Goal: Task Accomplishment & Management: Manage account settings

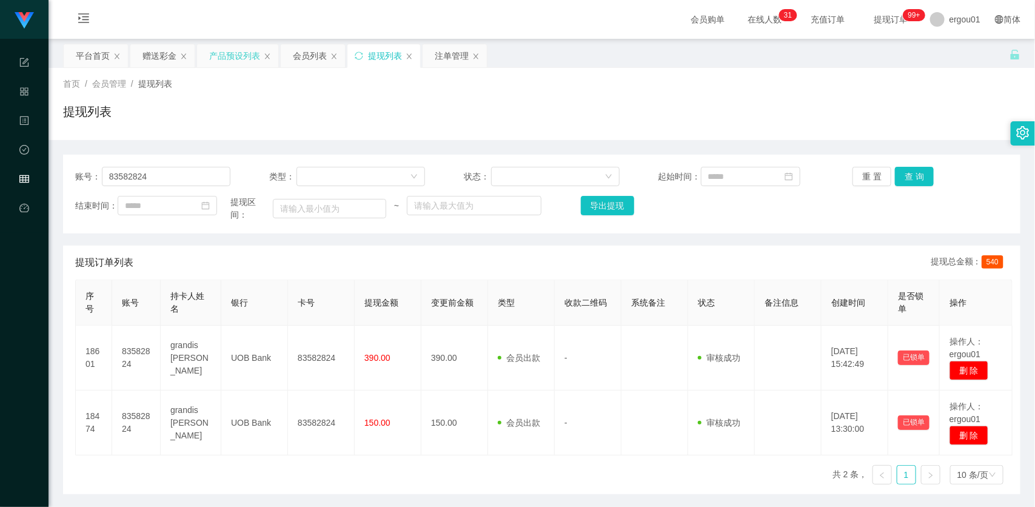
click at [252, 52] on div "产品预设列表" at bounding box center [234, 55] width 51 height 23
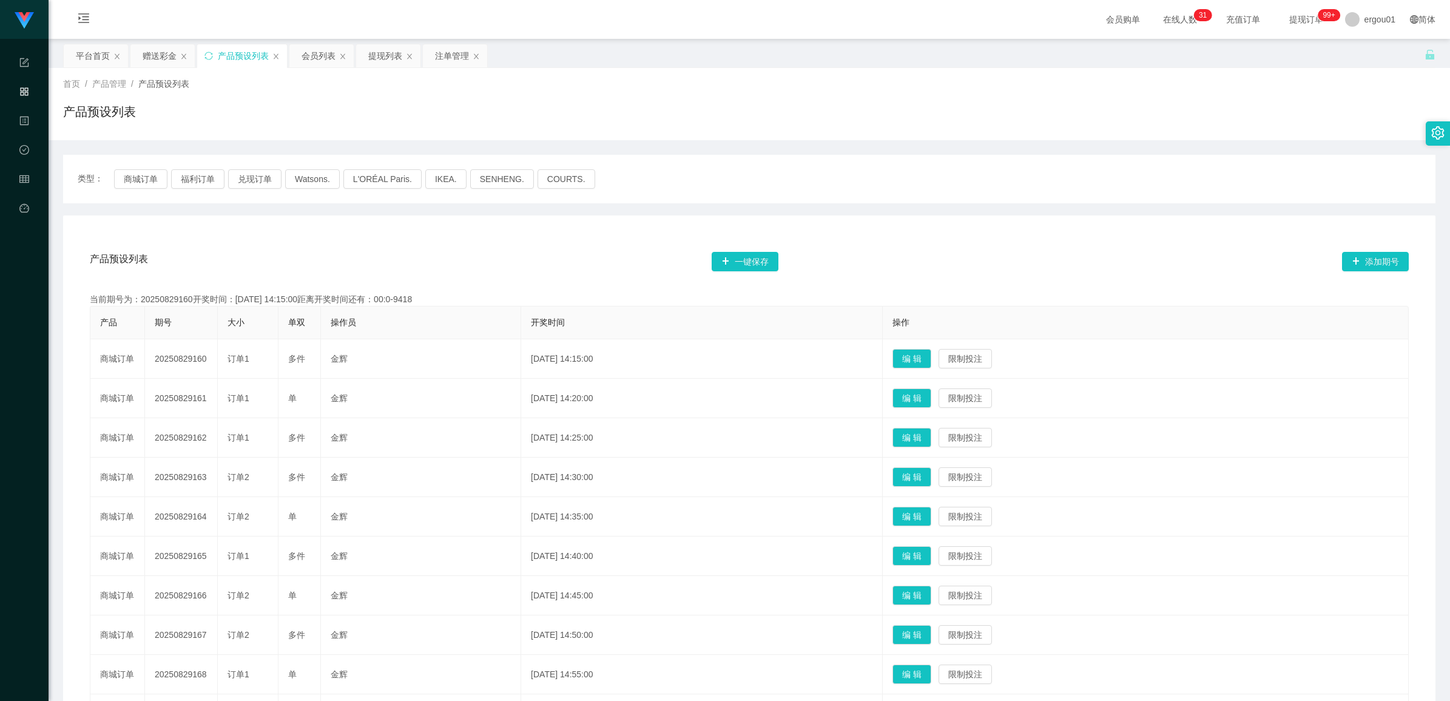
click at [398, 282] on div "产品预设列表 一键保存 添加期号 当前期号为：20250829160开奖时间：2025-08-29 14:15:00距离开奖时间还有：00:0-9418 产品…" at bounding box center [749, 507] width 1343 height 530
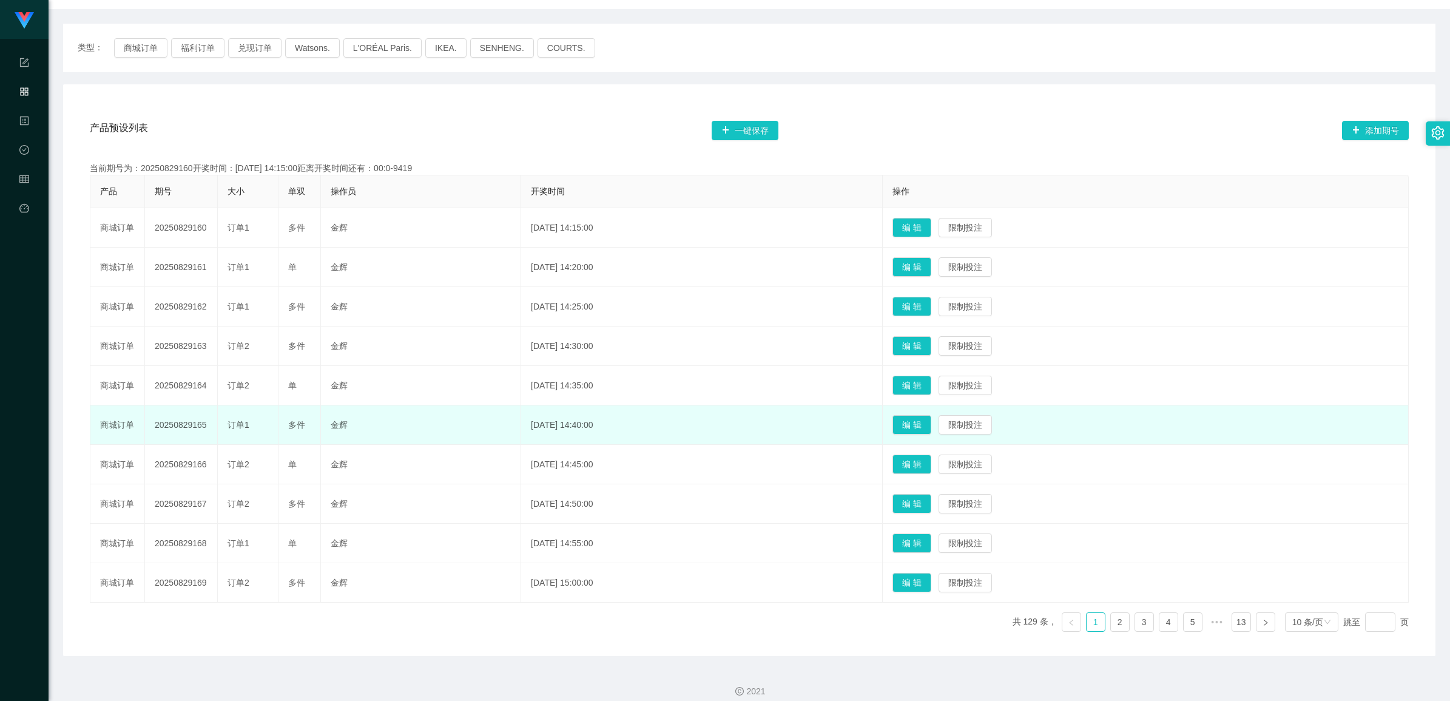
scroll to position [144, 0]
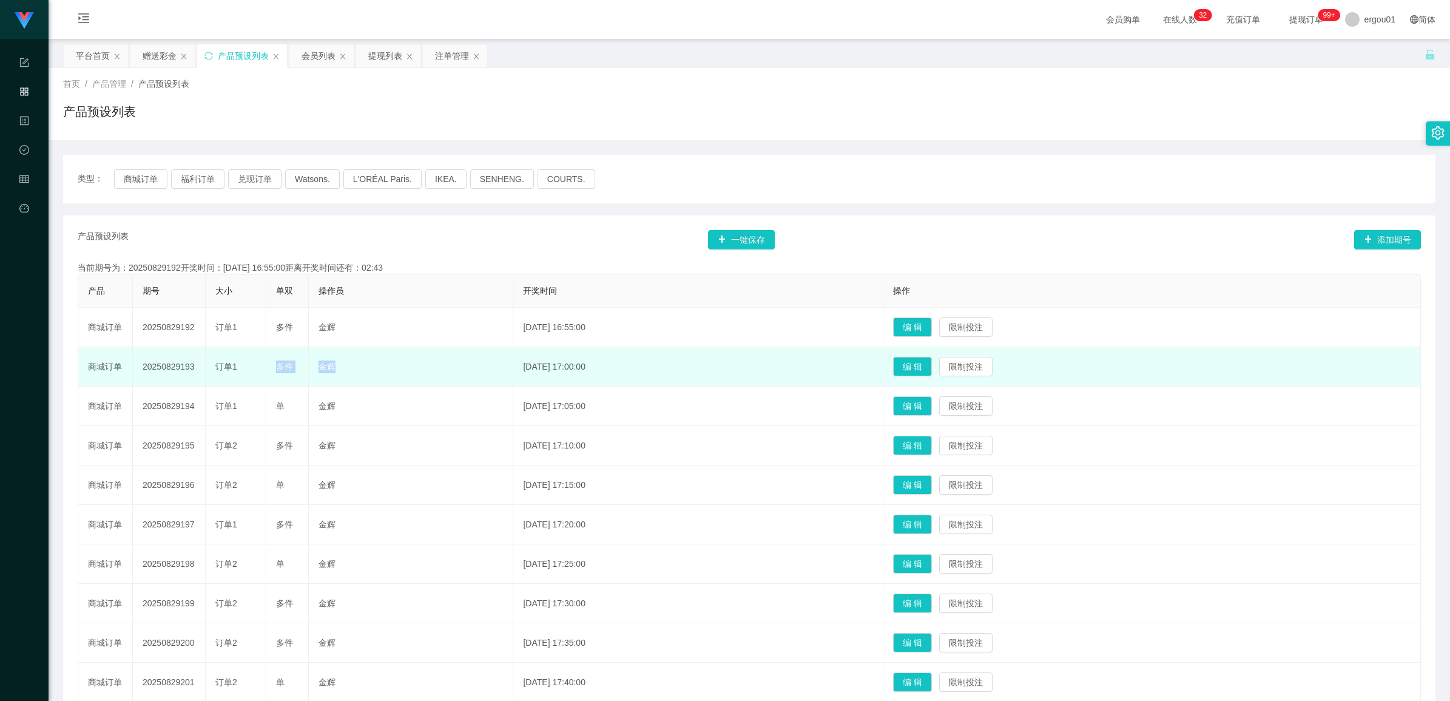
drag, startPoint x: 277, startPoint y: 367, endPoint x: 323, endPoint y: 375, distance: 46.8
click at [323, 375] on tr "商城订单 20250829193 订单1 多件 [PERSON_NAME] [DATE] 17:00:00 编 辑 限制投注" at bounding box center [749, 366] width 1342 height 39
click at [932, 364] on button "编 辑" at bounding box center [912, 366] width 39 height 19
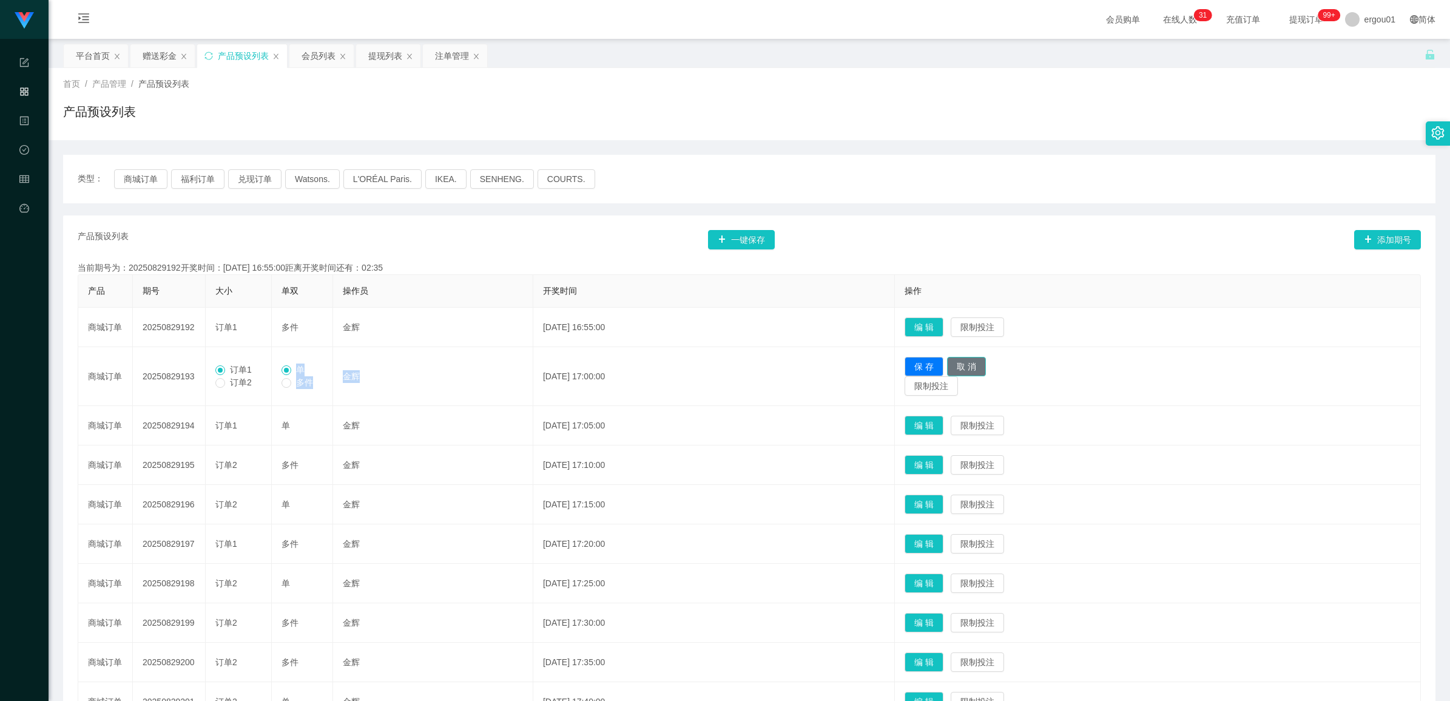
click at [986, 368] on button "取 消" at bounding box center [966, 366] width 39 height 19
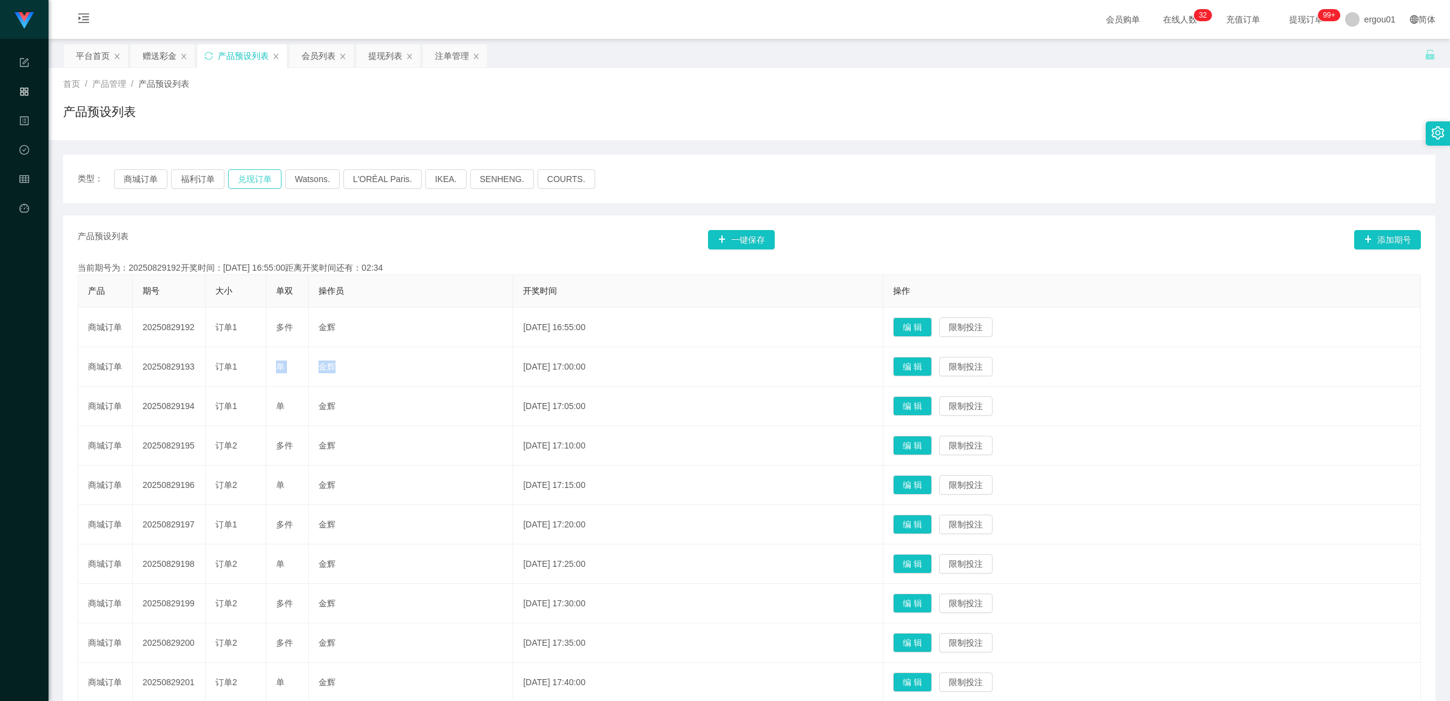
click at [255, 177] on button "兑现订单" at bounding box center [254, 178] width 53 height 19
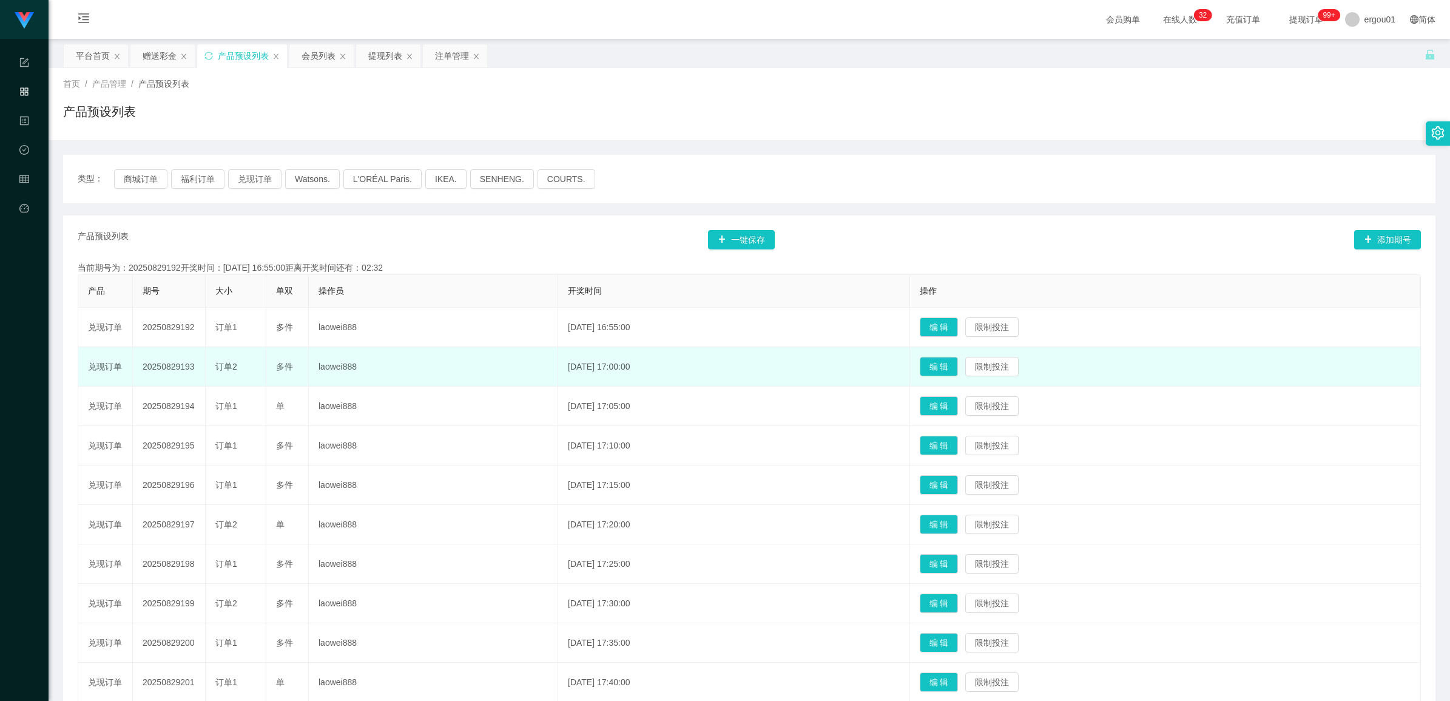
click at [261, 366] on td "订单2" at bounding box center [236, 366] width 61 height 39
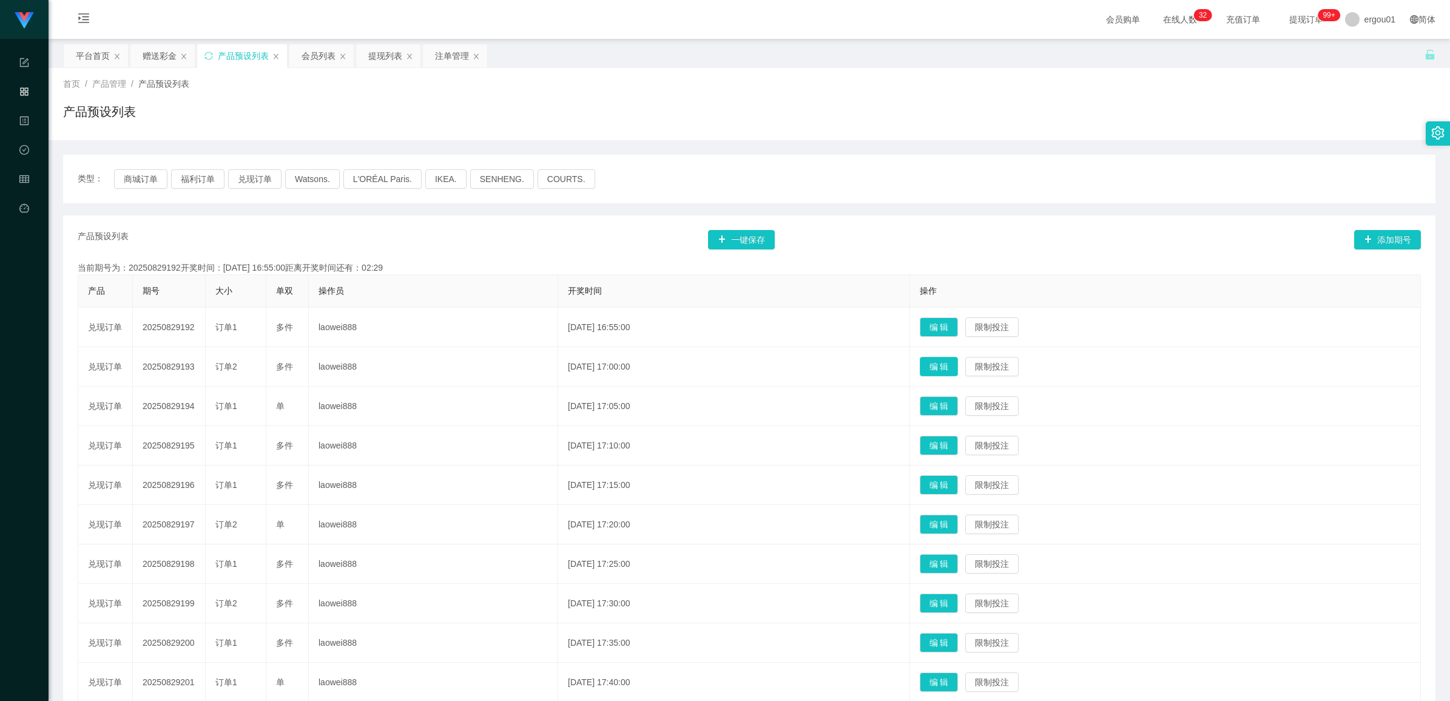
click at [953, 368] on button "编 辑" at bounding box center [939, 366] width 39 height 19
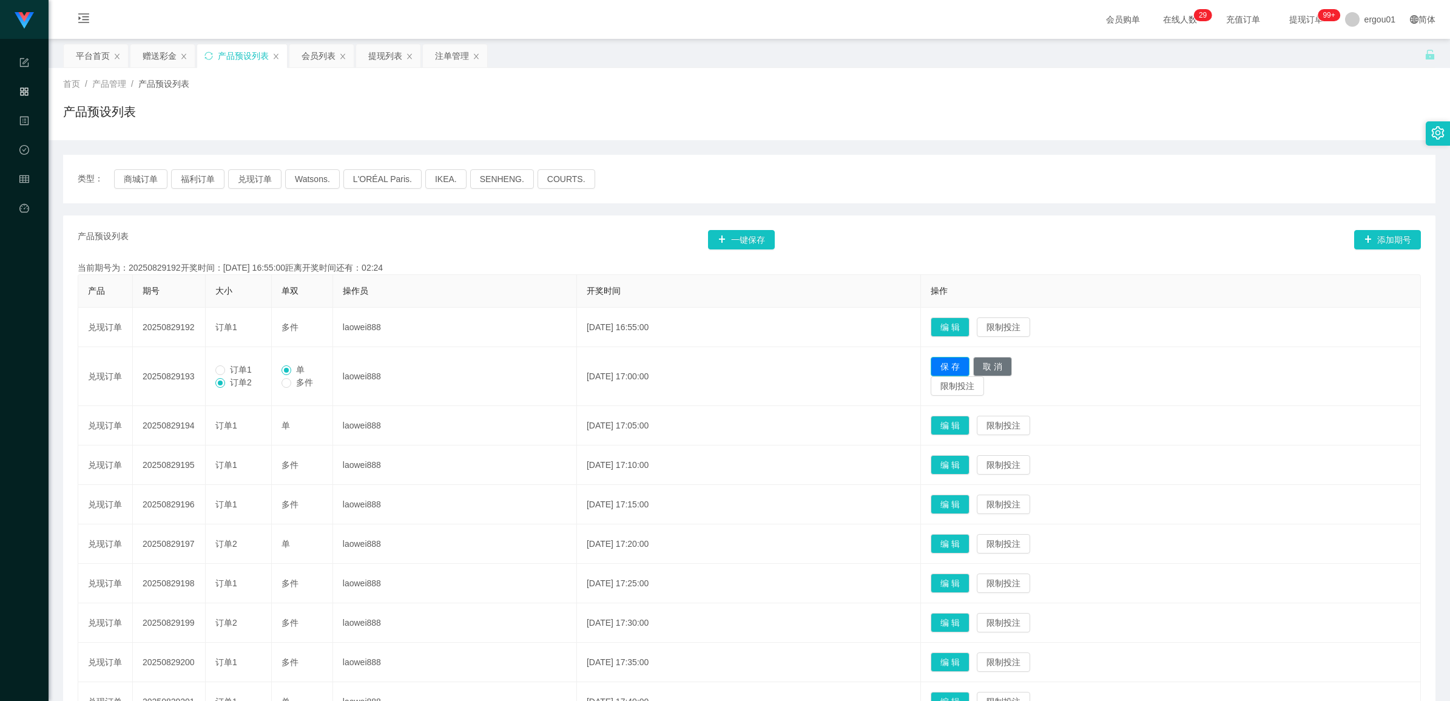
click at [962, 365] on button "保 存" at bounding box center [949, 366] width 39 height 19
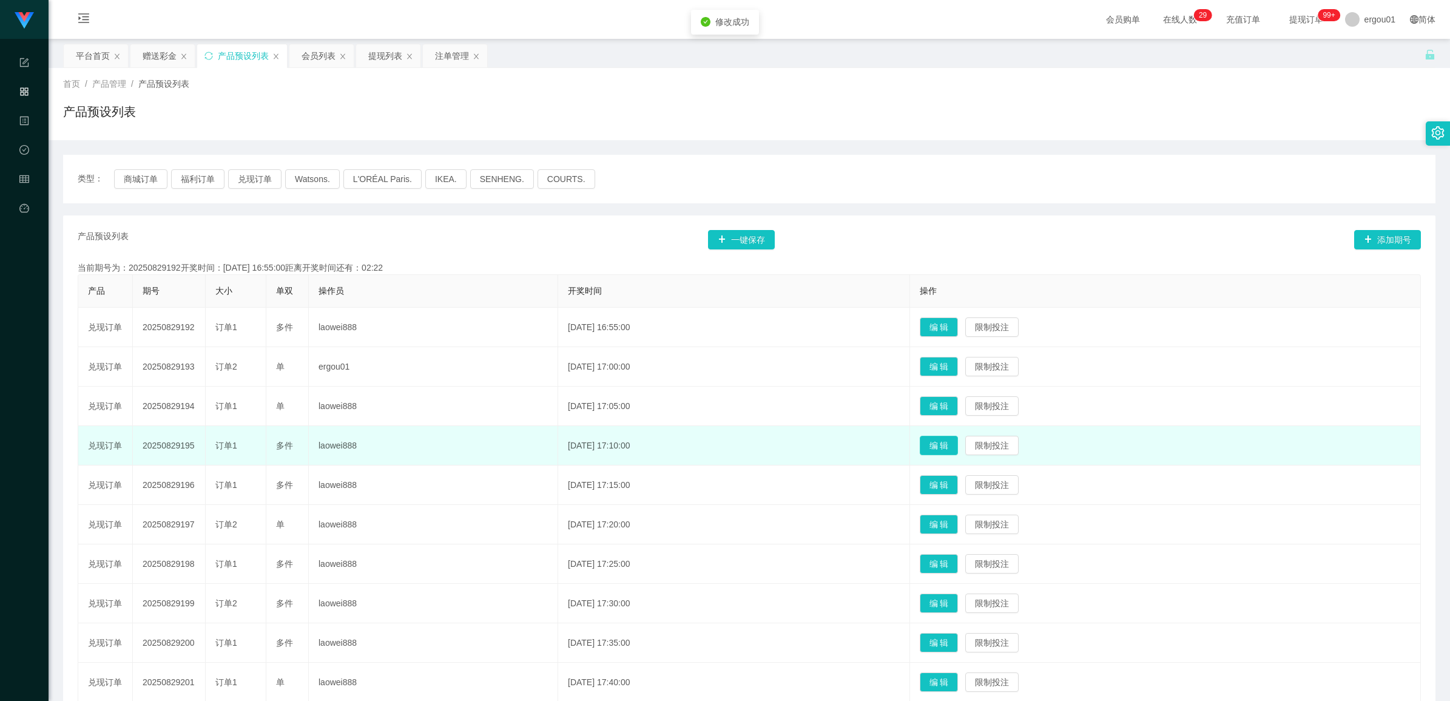
click at [958, 448] on button "编 辑" at bounding box center [939, 444] width 39 height 19
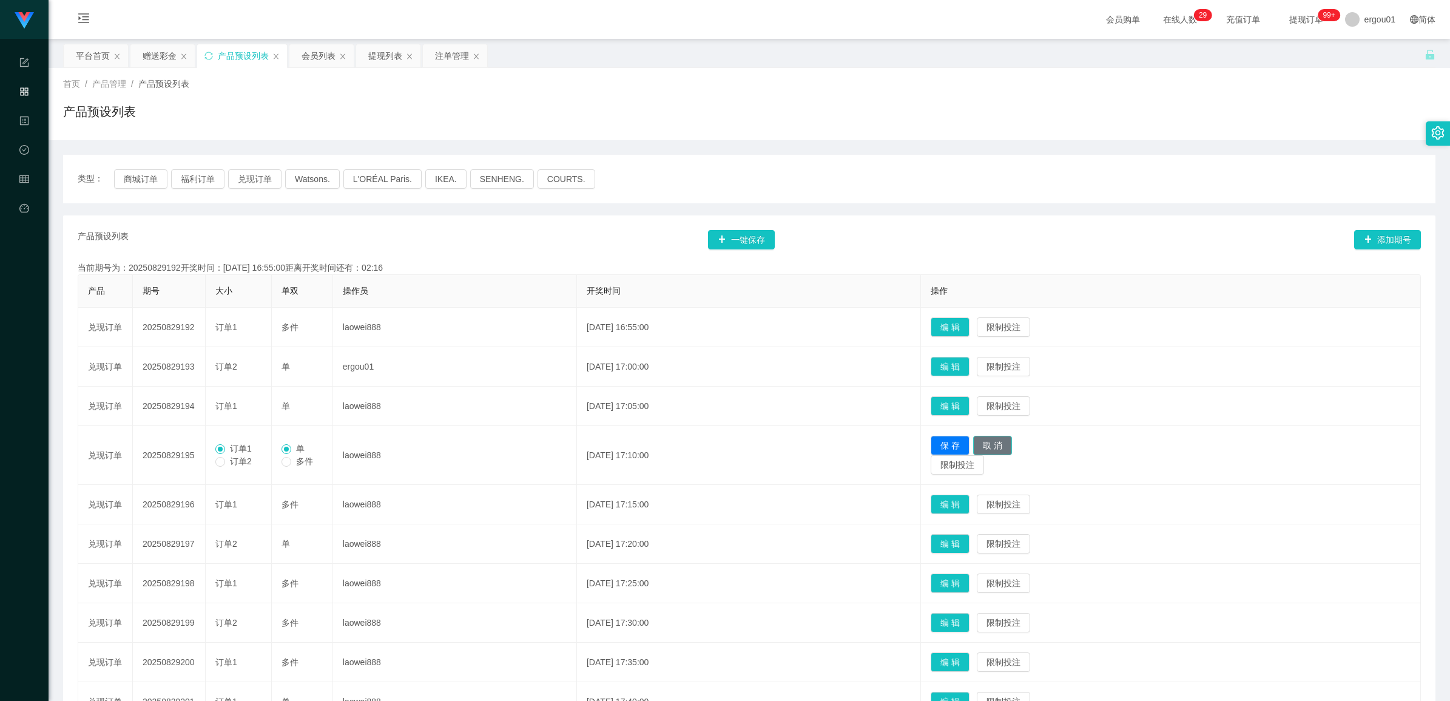
click at [1012, 442] on button "取 消" at bounding box center [992, 444] width 39 height 19
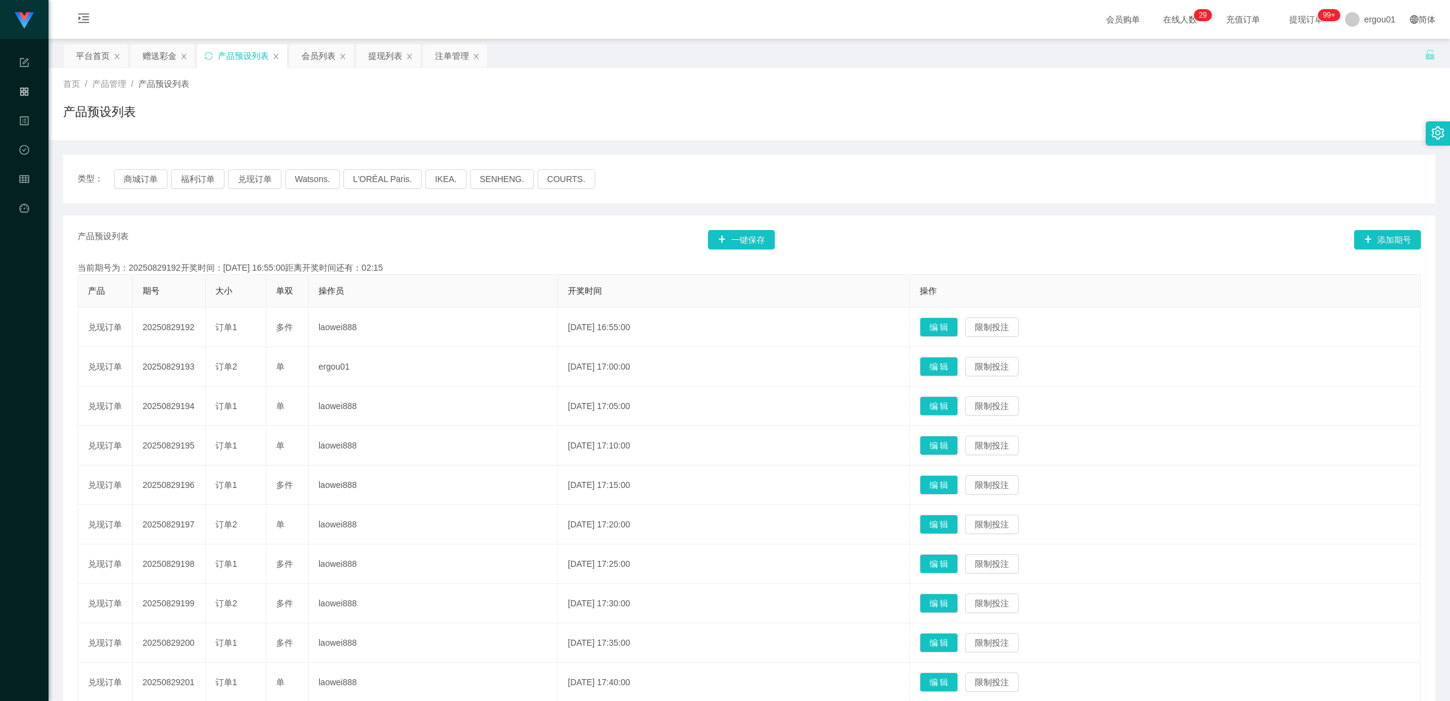
click at [983, 136] on div "首页 / 产品管理 / 产品预设列表 / 产品预设列表" at bounding box center [749, 104] width 1401 height 72
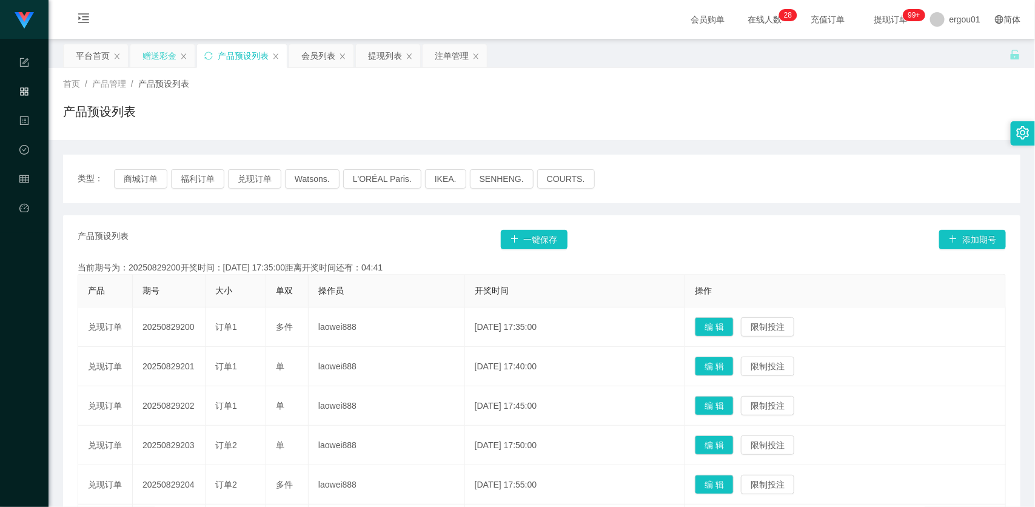
click at [159, 50] on div "赠送彩金" at bounding box center [160, 55] width 34 height 23
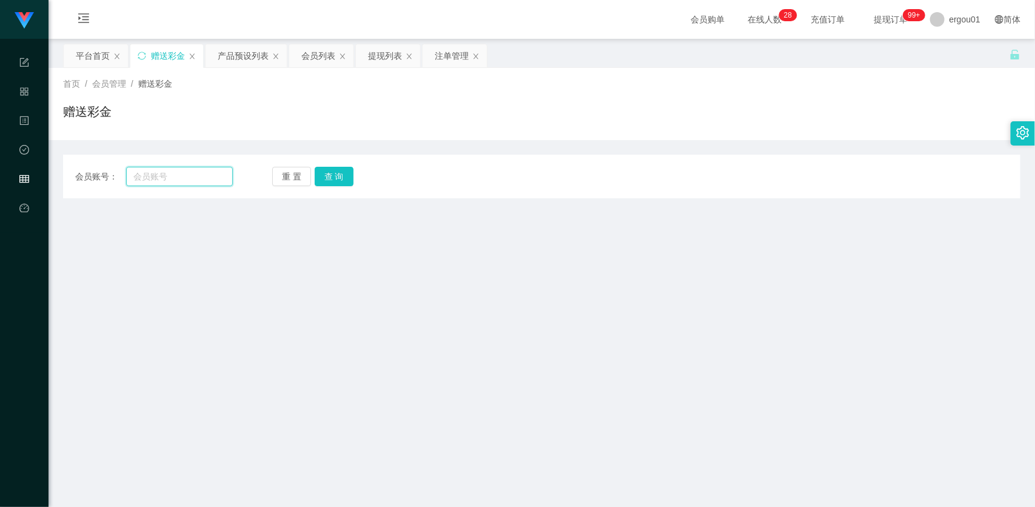
click at [195, 171] on input "text" at bounding box center [179, 176] width 107 height 19
paste input "81288978"
type input "81288978"
click at [334, 180] on button "查 询" at bounding box center [334, 176] width 39 height 19
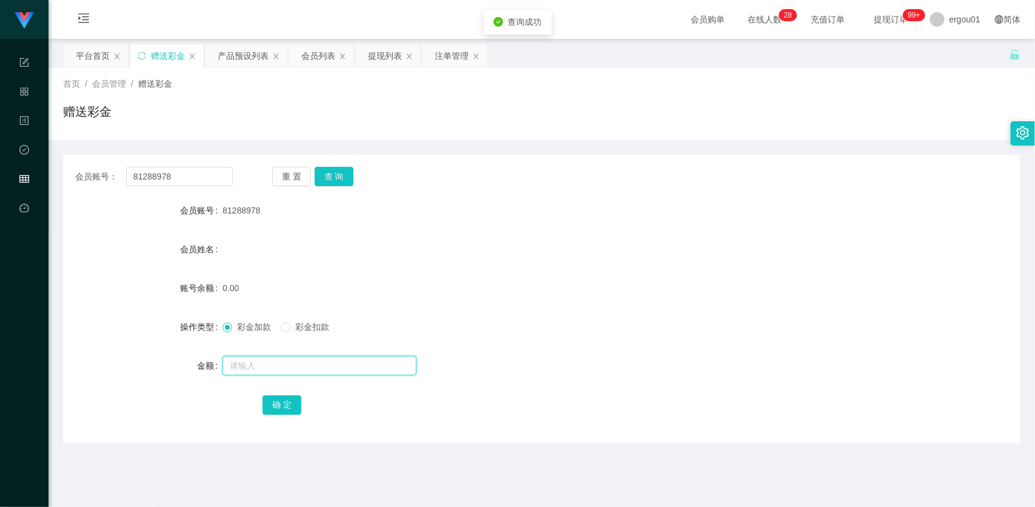
click at [231, 365] on input "text" at bounding box center [320, 365] width 194 height 19
drag, startPoint x: 286, startPoint y: 371, endPoint x: 131, endPoint y: 341, distance: 157.5
click at [131, 341] on form "会员账号 81288978 会员姓名 账号余额 0.00 操作类型 彩金加款 彩金扣款 金额 100 确 定" at bounding box center [542, 307] width 958 height 218
type input "200"
click at [271, 399] on button "确 定" at bounding box center [282, 404] width 39 height 19
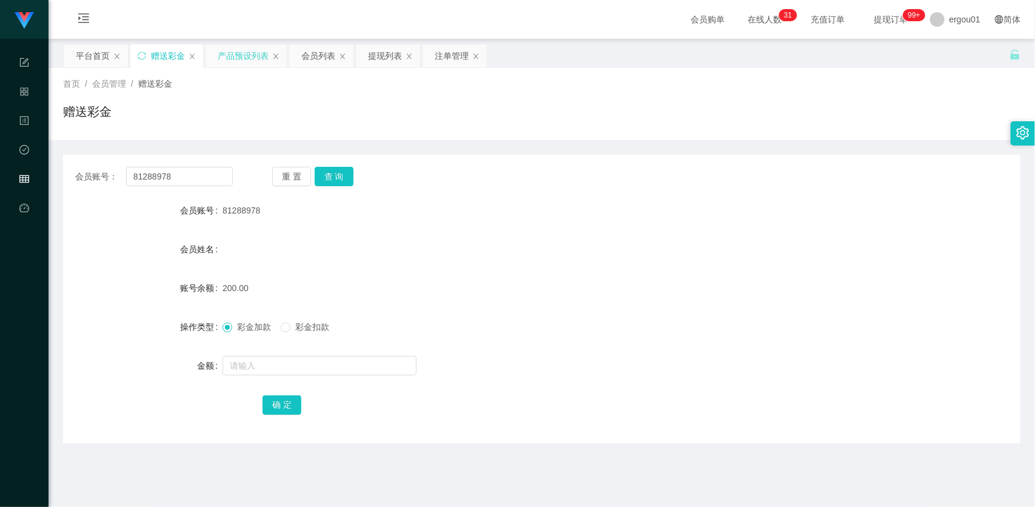
click at [223, 49] on div "产品预设列表" at bounding box center [243, 55] width 51 height 23
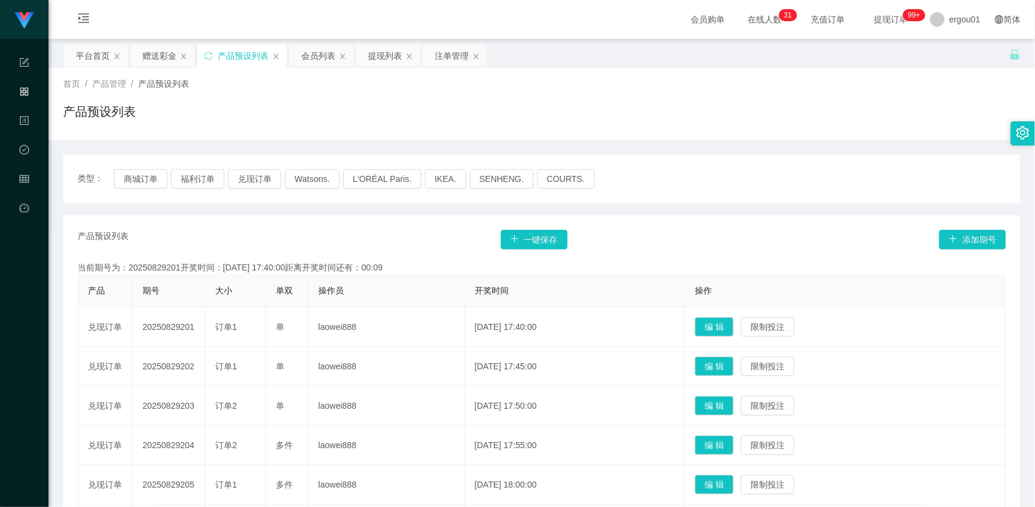
click at [752, 104] on div "产品预设列表" at bounding box center [542, 117] width 958 height 28
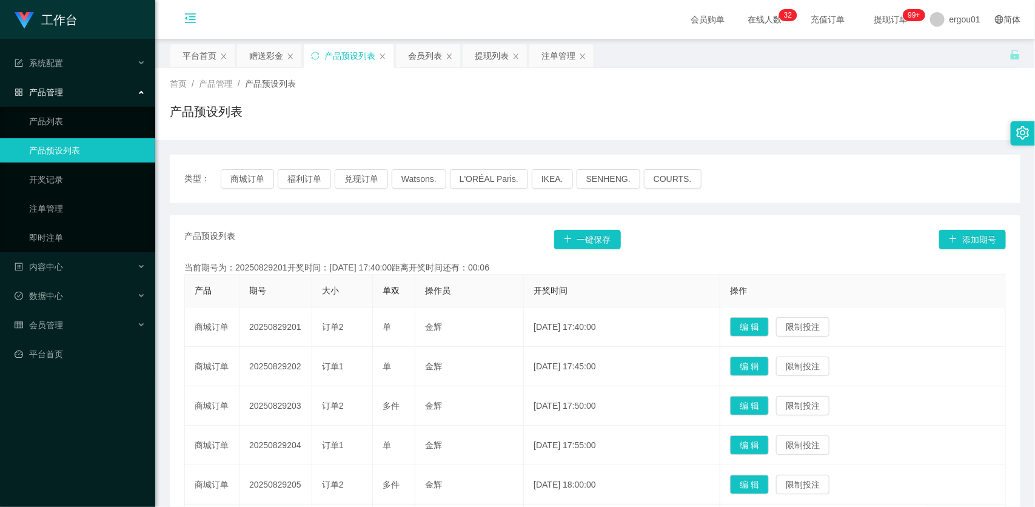
click at [182, 24] on icon "图标: menu-fold" at bounding box center [190, 20] width 41 height 39
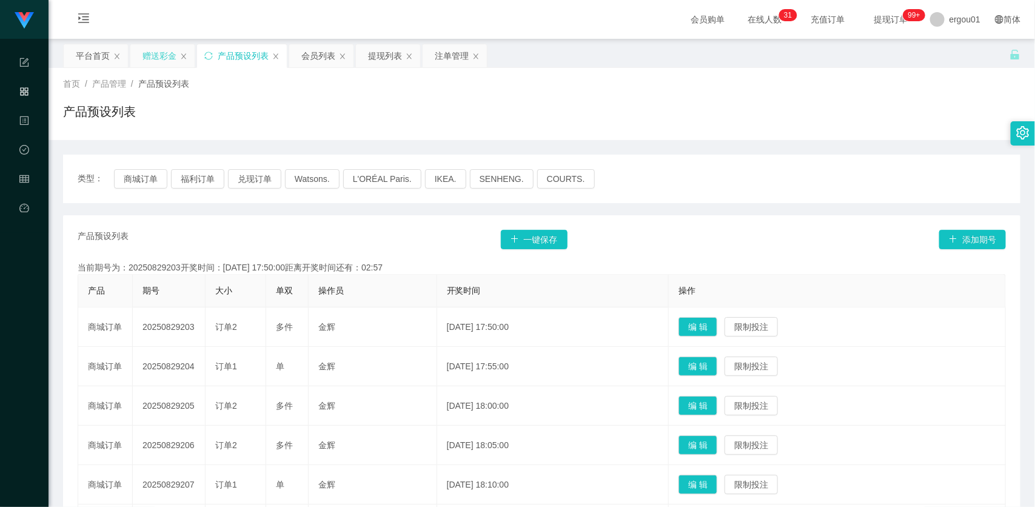
click at [150, 58] on div "赠送彩金" at bounding box center [160, 55] width 34 height 23
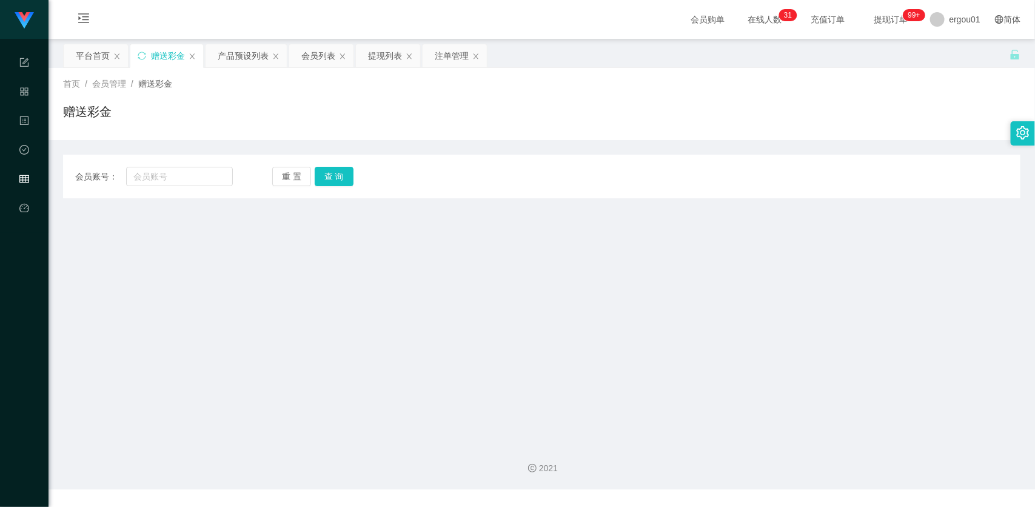
click at [198, 165] on div "会员账号： 重 置 查 询 会员账号 会员姓名 账号余额 操作类型 彩金加款 彩金扣款 金额 确 定" at bounding box center [542, 177] width 958 height 44
click at [220, 175] on input "text" at bounding box center [179, 176] width 107 height 19
paste input "81288978"
paste input "text"
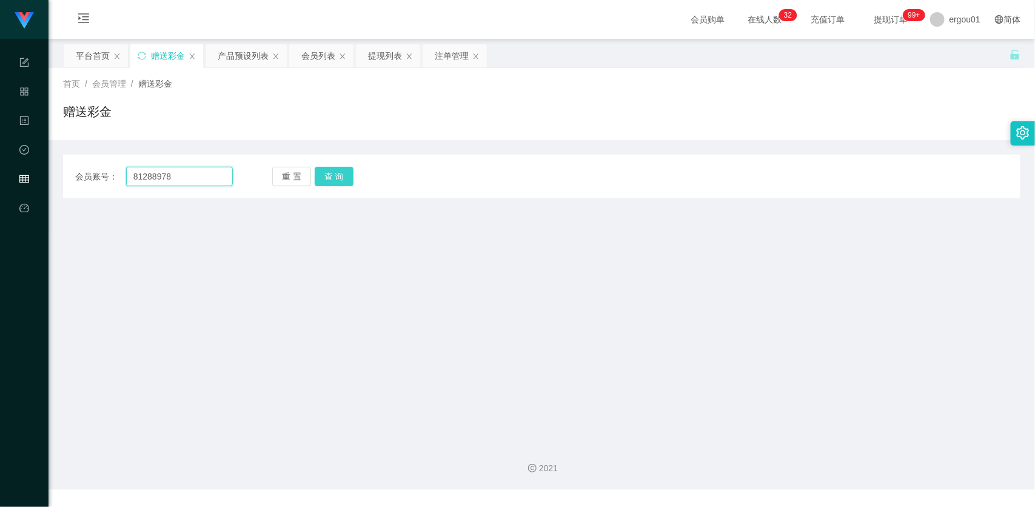
type input "81288978"
click at [338, 177] on button "查 询" at bounding box center [334, 176] width 39 height 19
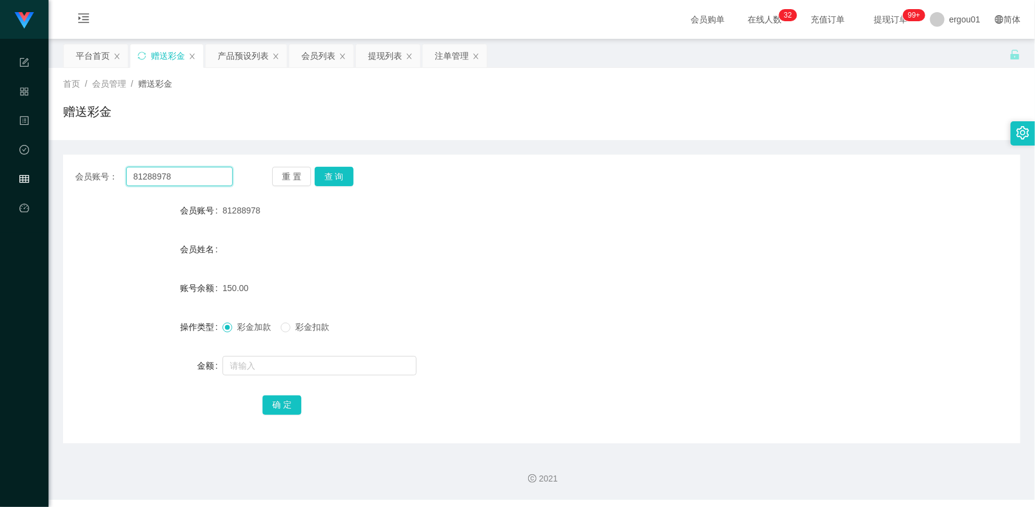
click at [201, 173] on input "81288978" at bounding box center [179, 176] width 107 height 19
drag, startPoint x: 350, startPoint y: 178, endPoint x: 311, endPoint y: 205, distance: 48.0
click at [350, 179] on button "查 询" at bounding box center [334, 176] width 39 height 19
click at [459, 50] on div "注单管理" at bounding box center [452, 55] width 34 height 23
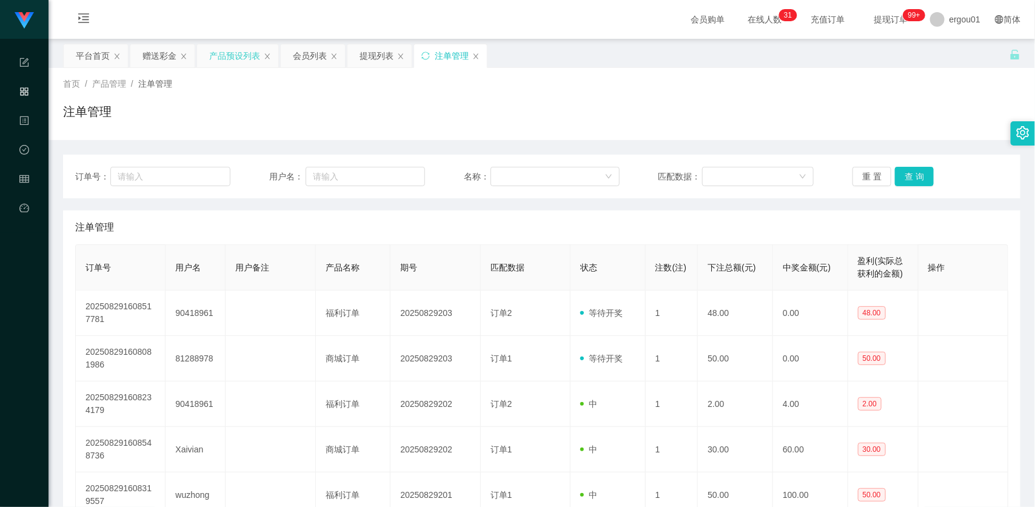
click at [228, 50] on div "产品预设列表" at bounding box center [234, 55] width 51 height 23
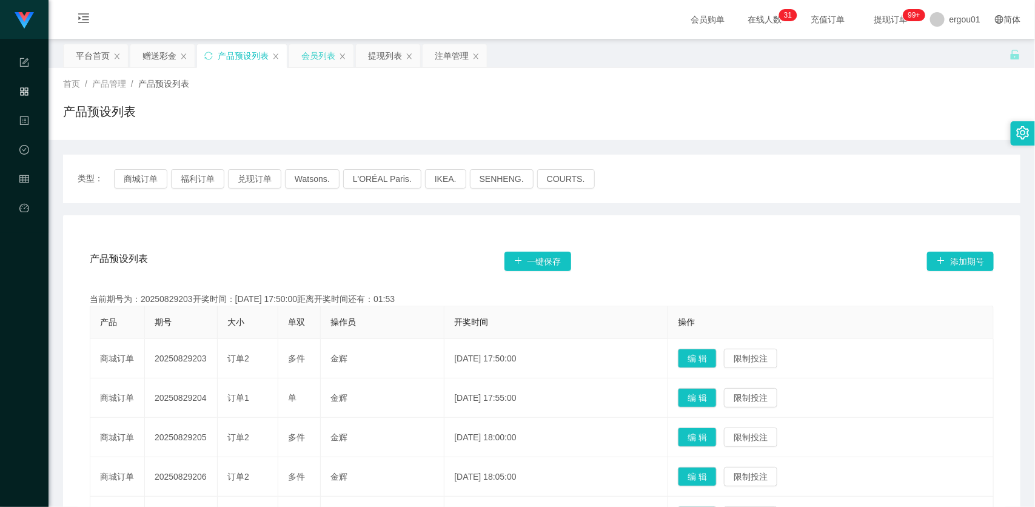
click at [321, 55] on div "会员列表" at bounding box center [318, 55] width 34 height 23
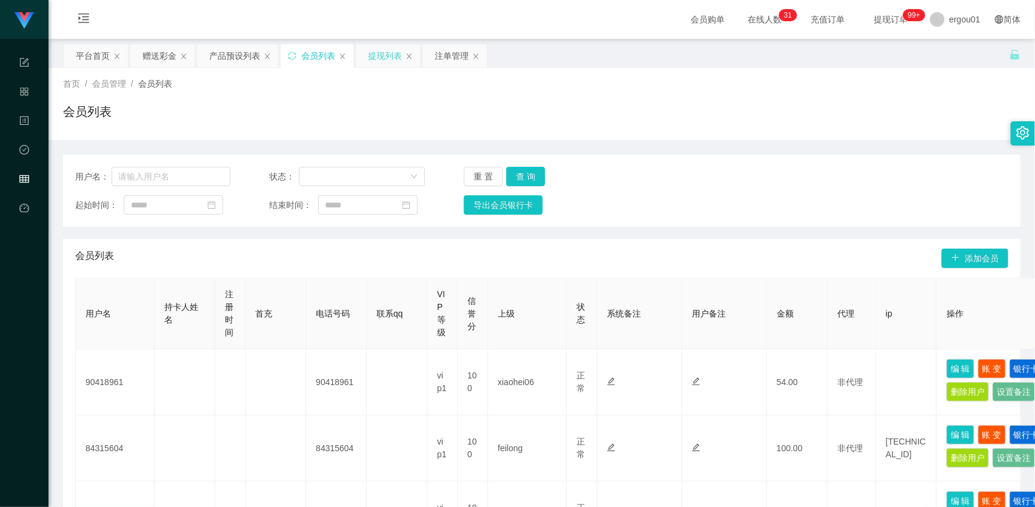
click at [380, 55] on div "提现列表" at bounding box center [385, 55] width 34 height 23
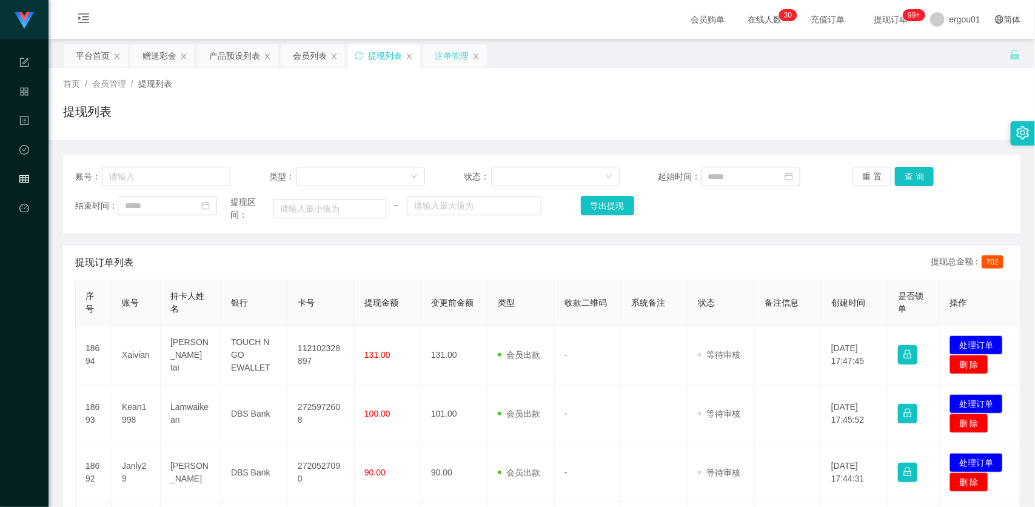
click at [455, 52] on div "注单管理" at bounding box center [452, 55] width 34 height 23
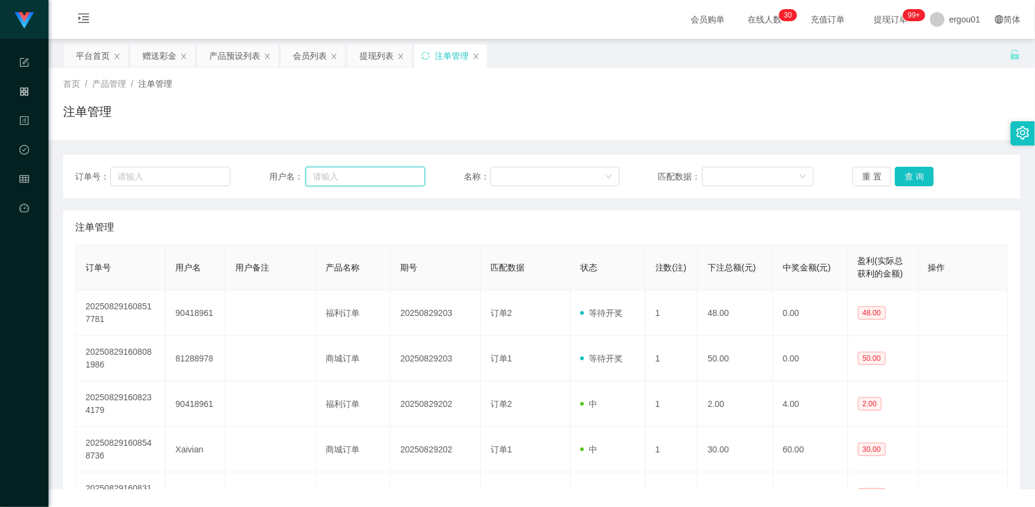
click at [351, 175] on input "text" at bounding box center [365, 176] width 119 height 19
paste input "81288978"
type input "81288978"
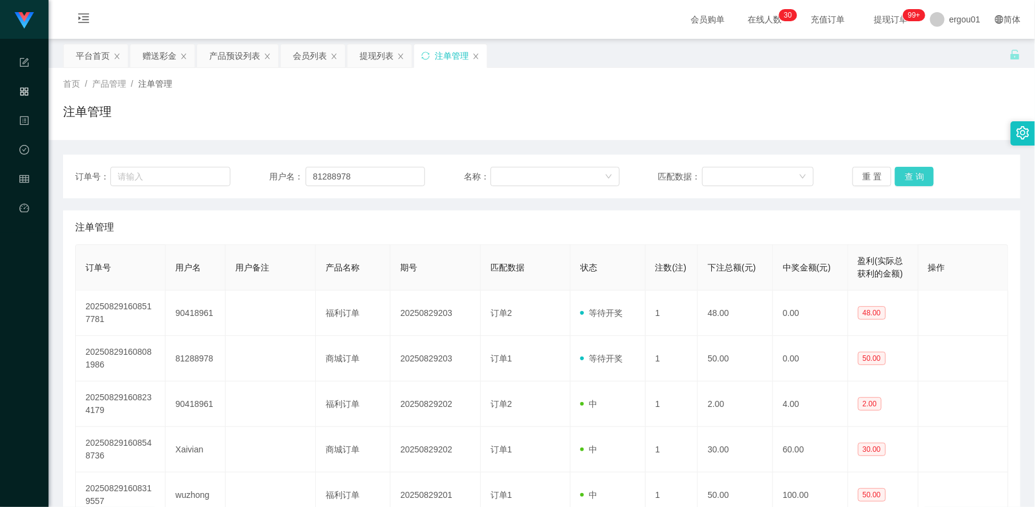
click at [913, 180] on button "查 询" at bounding box center [914, 176] width 39 height 19
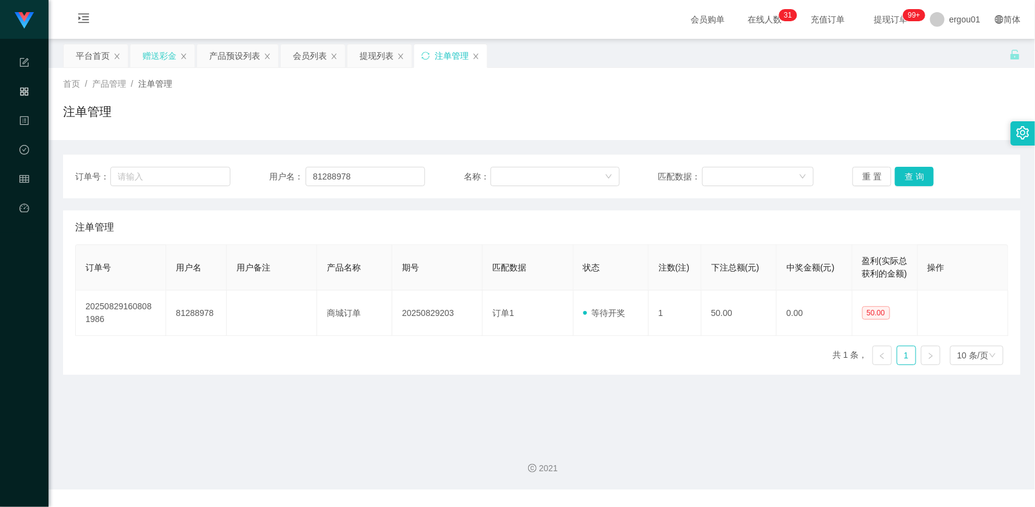
click at [162, 47] on div "赠送彩金" at bounding box center [160, 55] width 34 height 23
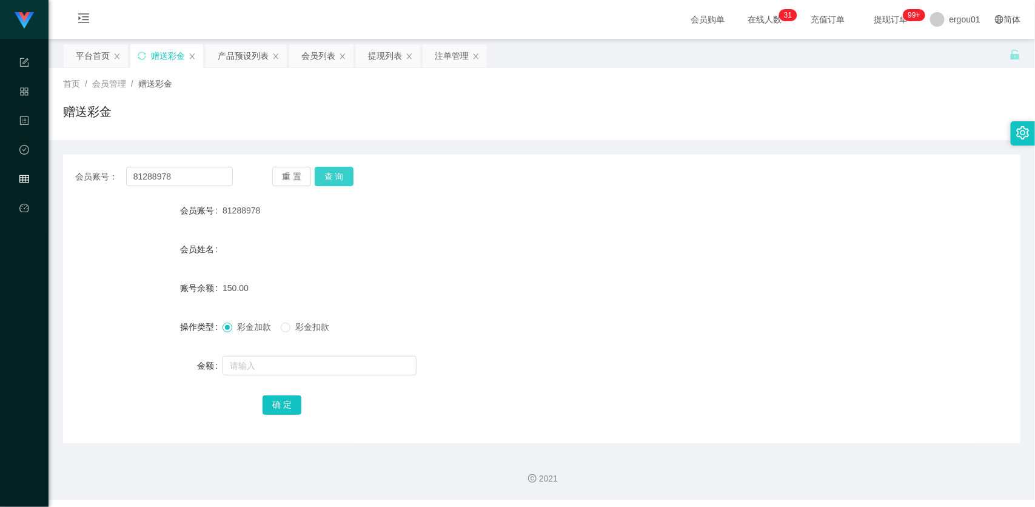
drag, startPoint x: 325, startPoint y: 165, endPoint x: 332, endPoint y: 171, distance: 9.5
click at [325, 165] on div "会员账号： 81288978 重 置 查 询 会员账号 81288978 会员姓名 账号余额 150.00 操作类型 彩金加款 彩金扣款 金额 确 定" at bounding box center [542, 299] width 958 height 289
click at [334, 171] on button "查 询" at bounding box center [334, 176] width 39 height 19
click at [335, 171] on button "查 询" at bounding box center [341, 176] width 52 height 19
click at [197, 181] on input "81288978" at bounding box center [179, 176] width 107 height 19
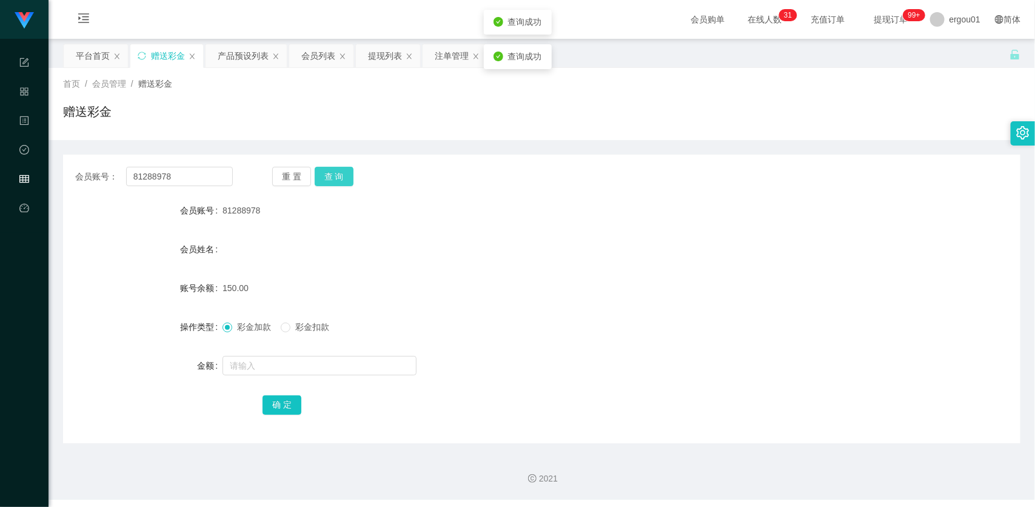
click at [329, 177] on button "查 询" at bounding box center [334, 176] width 39 height 19
click at [340, 181] on button "查 询" at bounding box center [334, 176] width 39 height 19
click at [340, 181] on button "查 询" at bounding box center [341, 176] width 52 height 19
click at [447, 62] on div "注单管理" at bounding box center [452, 55] width 34 height 23
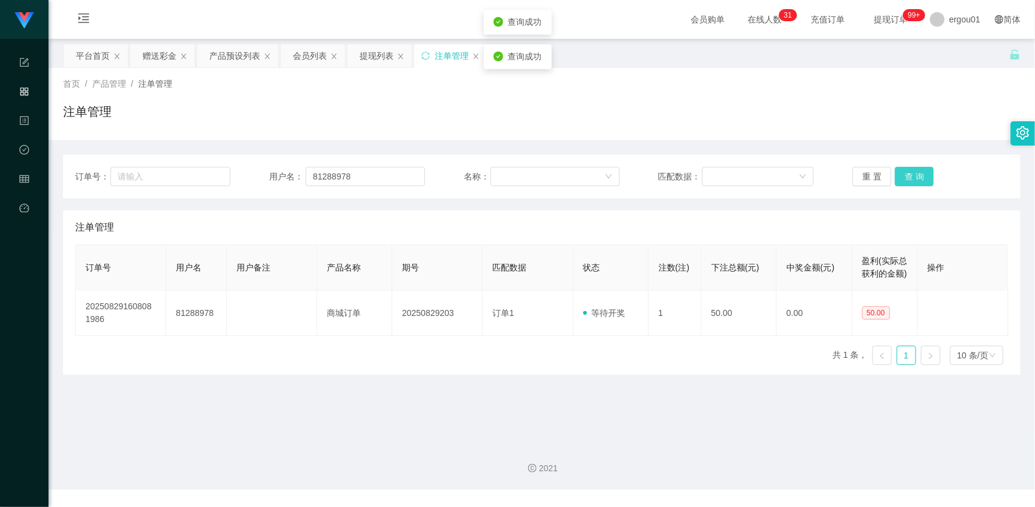
click at [913, 170] on button "查 询" at bounding box center [914, 176] width 39 height 19
click at [913, 170] on div "重 置 查 询" at bounding box center [930, 176] width 155 height 19
click at [166, 53] on div "赠送彩金" at bounding box center [160, 55] width 34 height 23
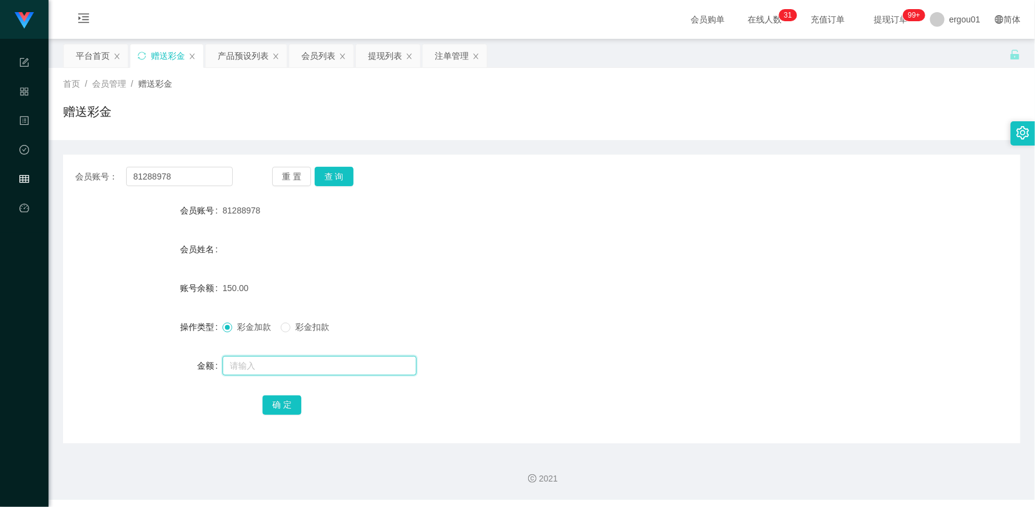
click at [282, 367] on input "text" at bounding box center [320, 365] width 194 height 19
type input "100"
click at [273, 411] on button "确 定" at bounding box center [282, 404] width 39 height 19
click at [220, 164] on div "会员账号： 81288978 重 置 查 询 会员账号 81288978 会员姓名 账号余额 250.00 操作类型 彩金加款 彩金扣款 金额 确 定" at bounding box center [542, 299] width 958 height 289
click at [217, 177] on input "81288978" at bounding box center [179, 176] width 107 height 19
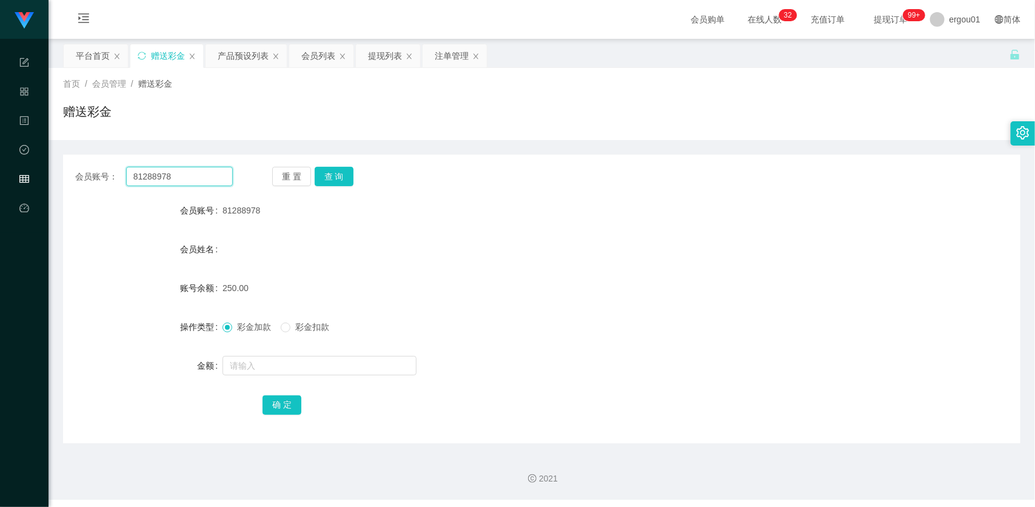
click at [229, 178] on input "81288978" at bounding box center [179, 176] width 107 height 19
click at [329, 170] on button "查 询" at bounding box center [334, 176] width 39 height 19
click at [329, 174] on button "查 询" at bounding box center [334, 176] width 39 height 19
drag, startPoint x: 329, startPoint y: 174, endPoint x: 912, endPoint y: 2, distance: 607.2
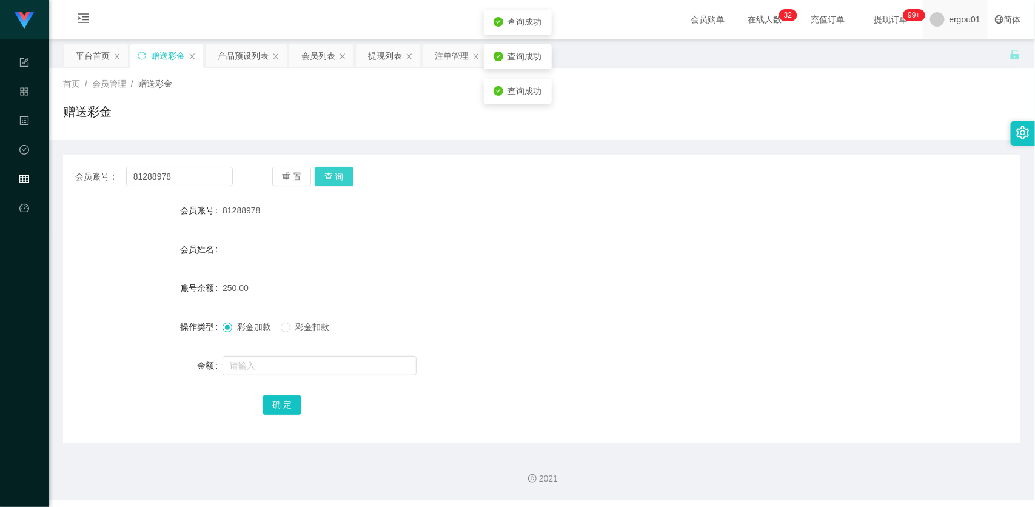
click at [329, 174] on button "查 询" at bounding box center [334, 176] width 39 height 19
click at [382, 55] on div "提现列表" at bounding box center [385, 55] width 34 height 23
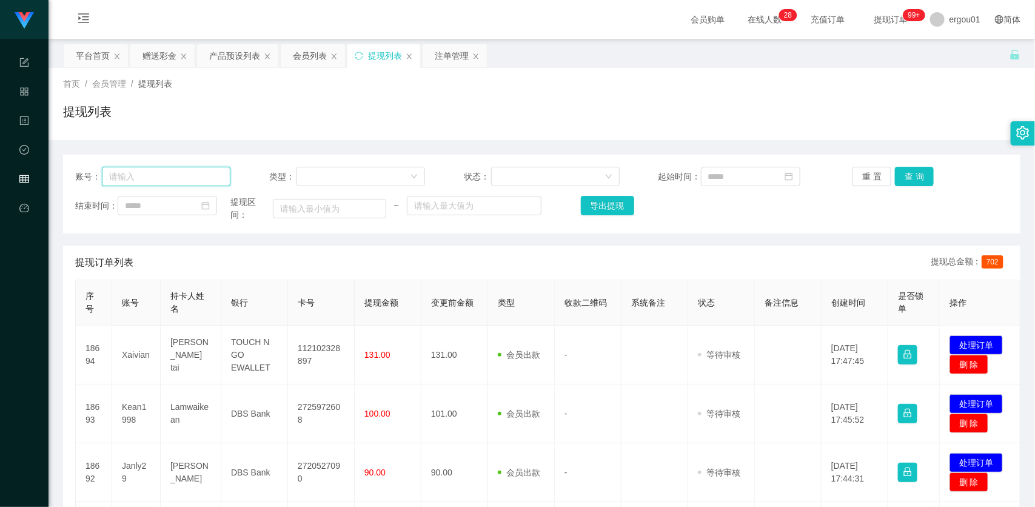
click at [210, 180] on input "text" at bounding box center [166, 176] width 129 height 19
paste input "81288978"
type input "81288978"
click at [918, 169] on button "查 询" at bounding box center [914, 176] width 39 height 19
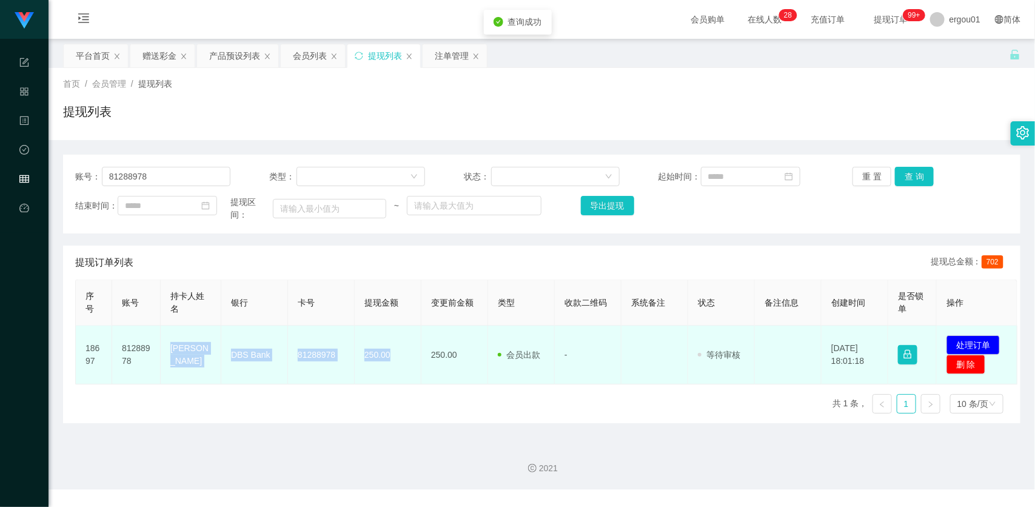
drag, startPoint x: 170, startPoint y: 352, endPoint x: 400, endPoint y: 349, distance: 230.5
click at [400, 349] on tr "18697 81288978 Linda DBS Bank 81288978 250.00 250.00 会员出款 人工取款 - 审核驳回 审核成功 等待审核…" at bounding box center [547, 355] width 942 height 59
copy tr "Linda DBS Bank 81288978 250.00"
click at [975, 341] on button "处理订单" at bounding box center [973, 344] width 53 height 19
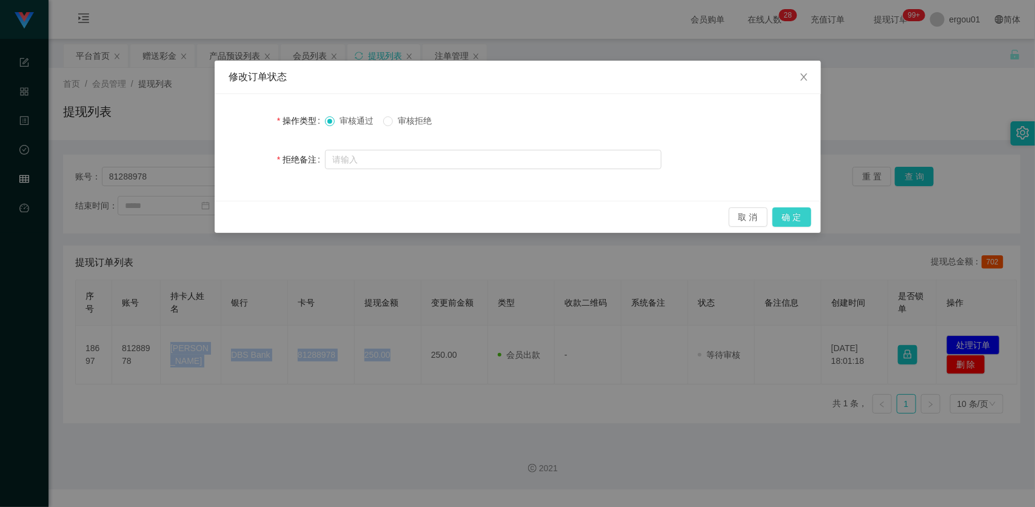
click at [789, 217] on button "确 定" at bounding box center [792, 216] width 39 height 19
